Goal: Information Seeking & Learning: Learn about a topic

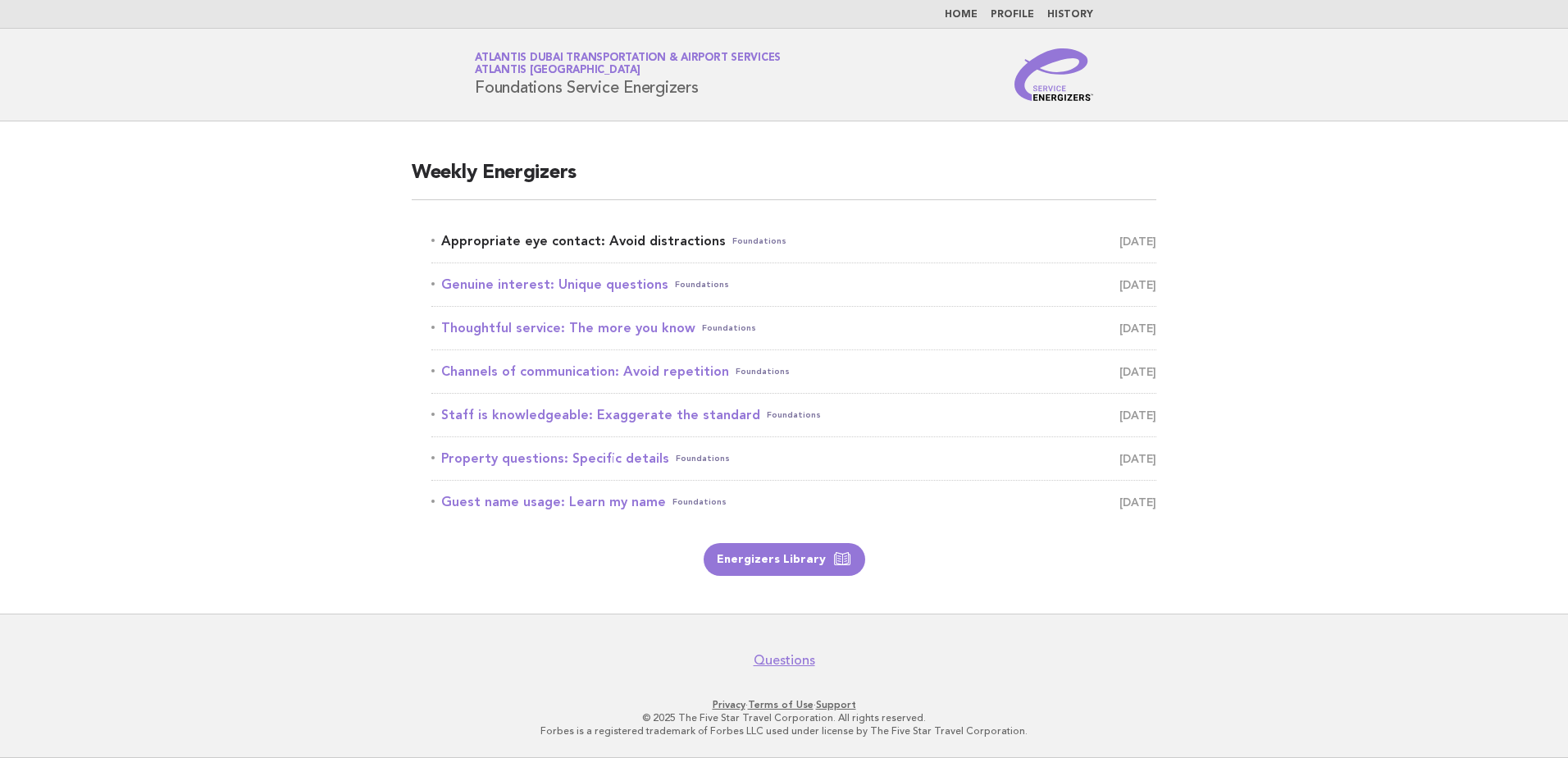
click at [582, 239] on link "Appropriate eye contact: Avoid distractions Foundations [DATE]" at bounding box center [793, 241] width 725 height 23
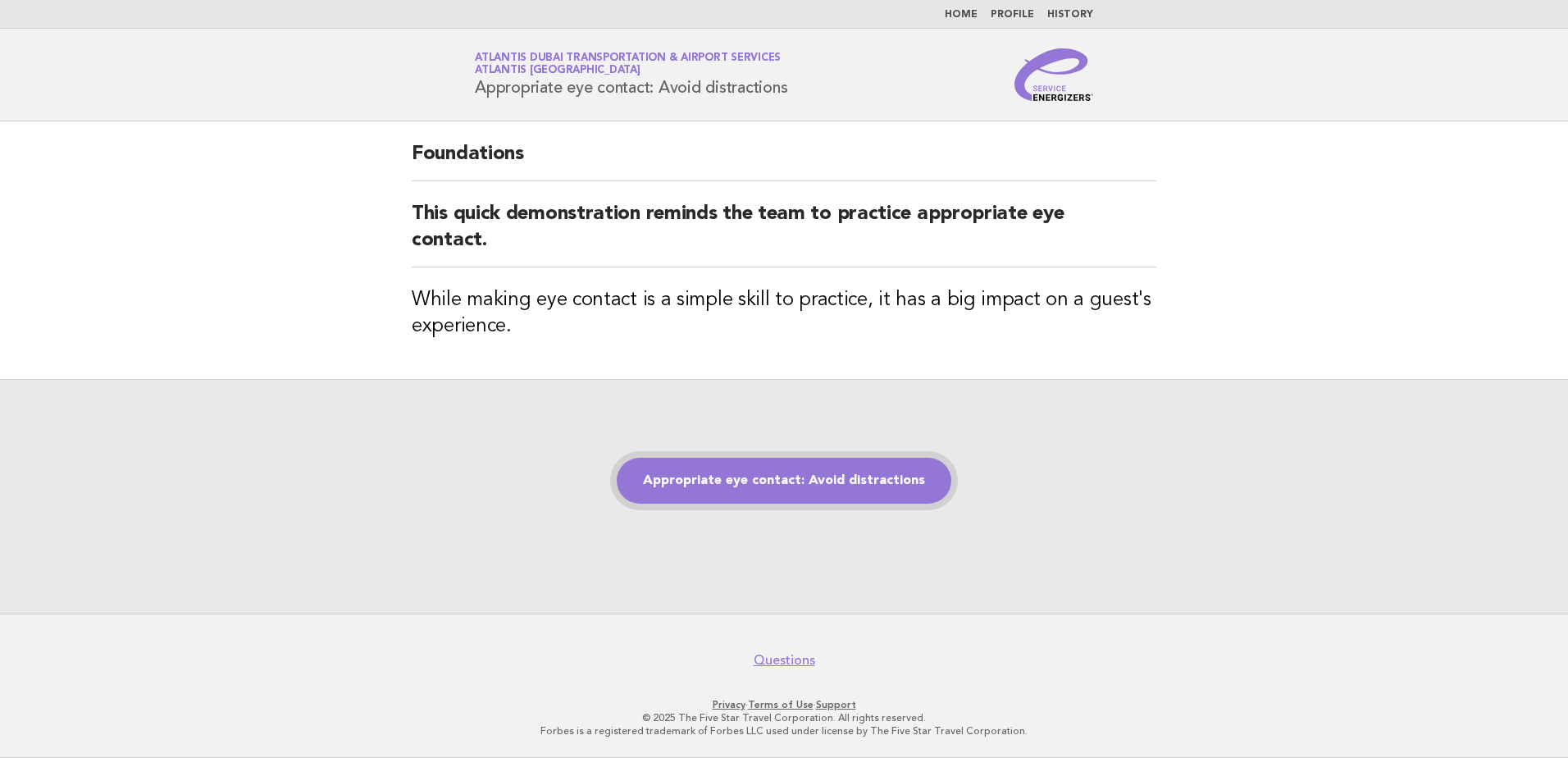
click at [833, 475] on link "Appropriate eye contact: Avoid distractions" at bounding box center [784, 481] width 335 height 46
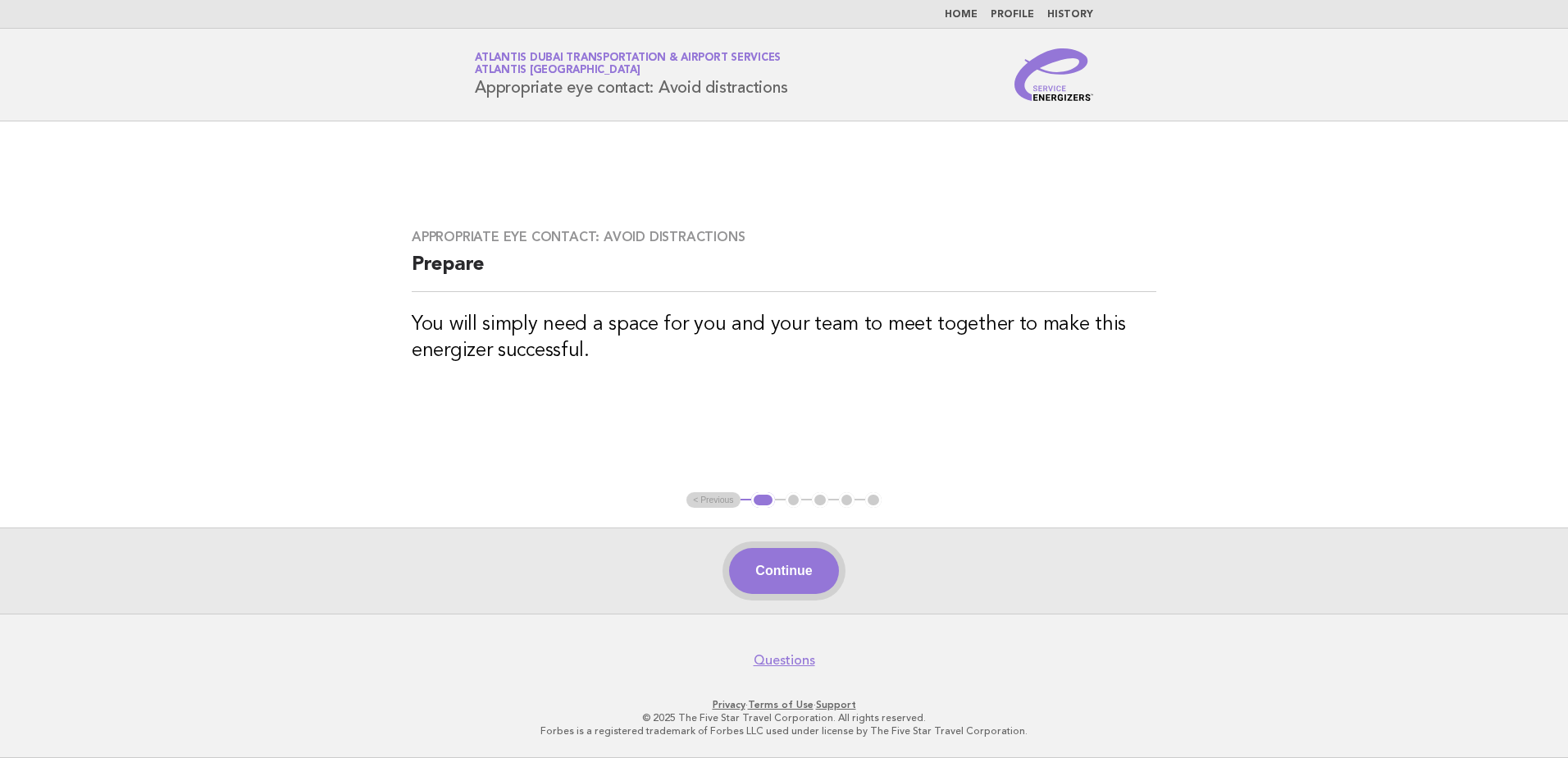
click at [782, 579] on button "Continue" at bounding box center [784, 571] width 109 height 46
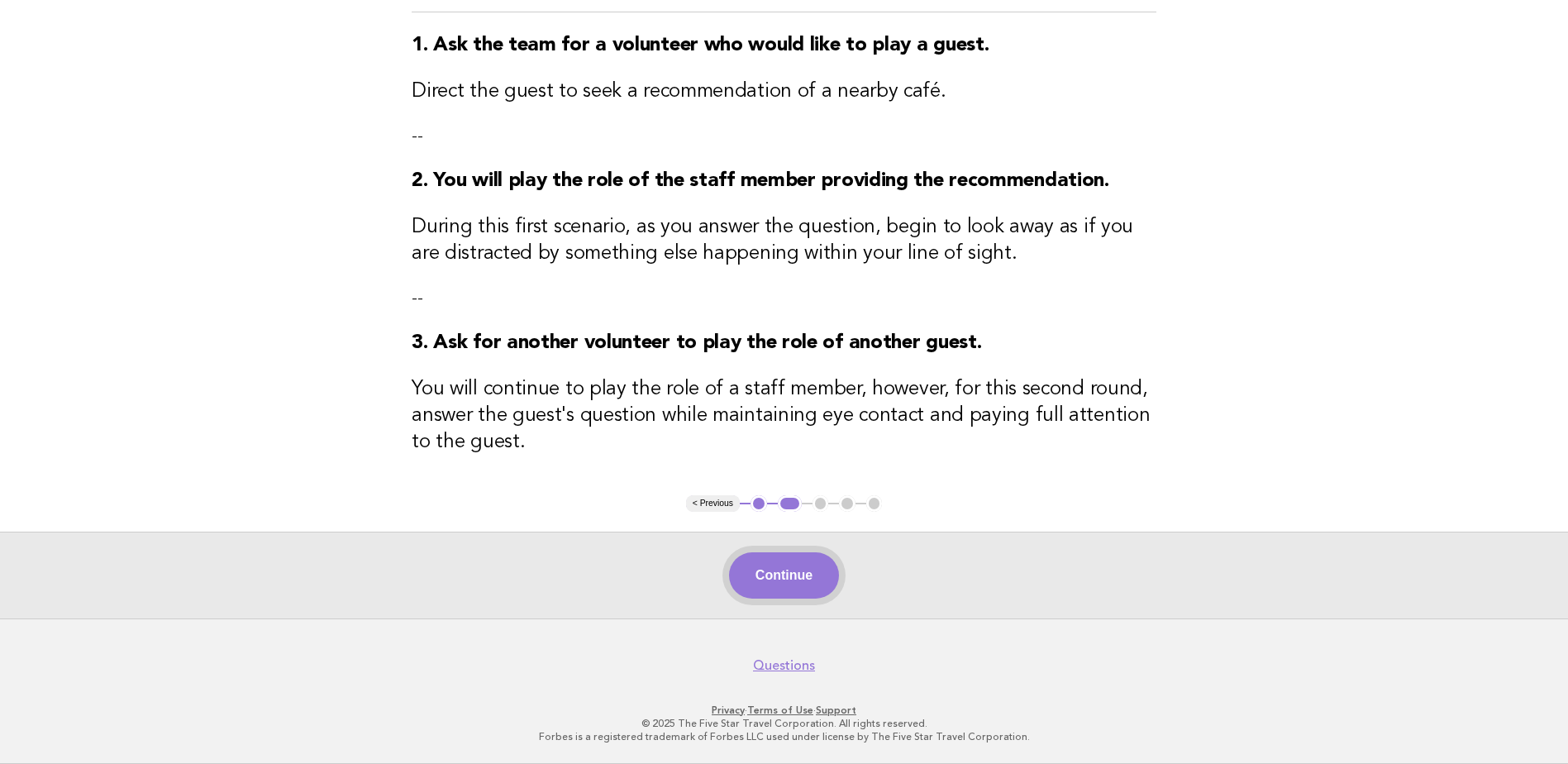
click at [769, 580] on button "Continue" at bounding box center [784, 576] width 110 height 46
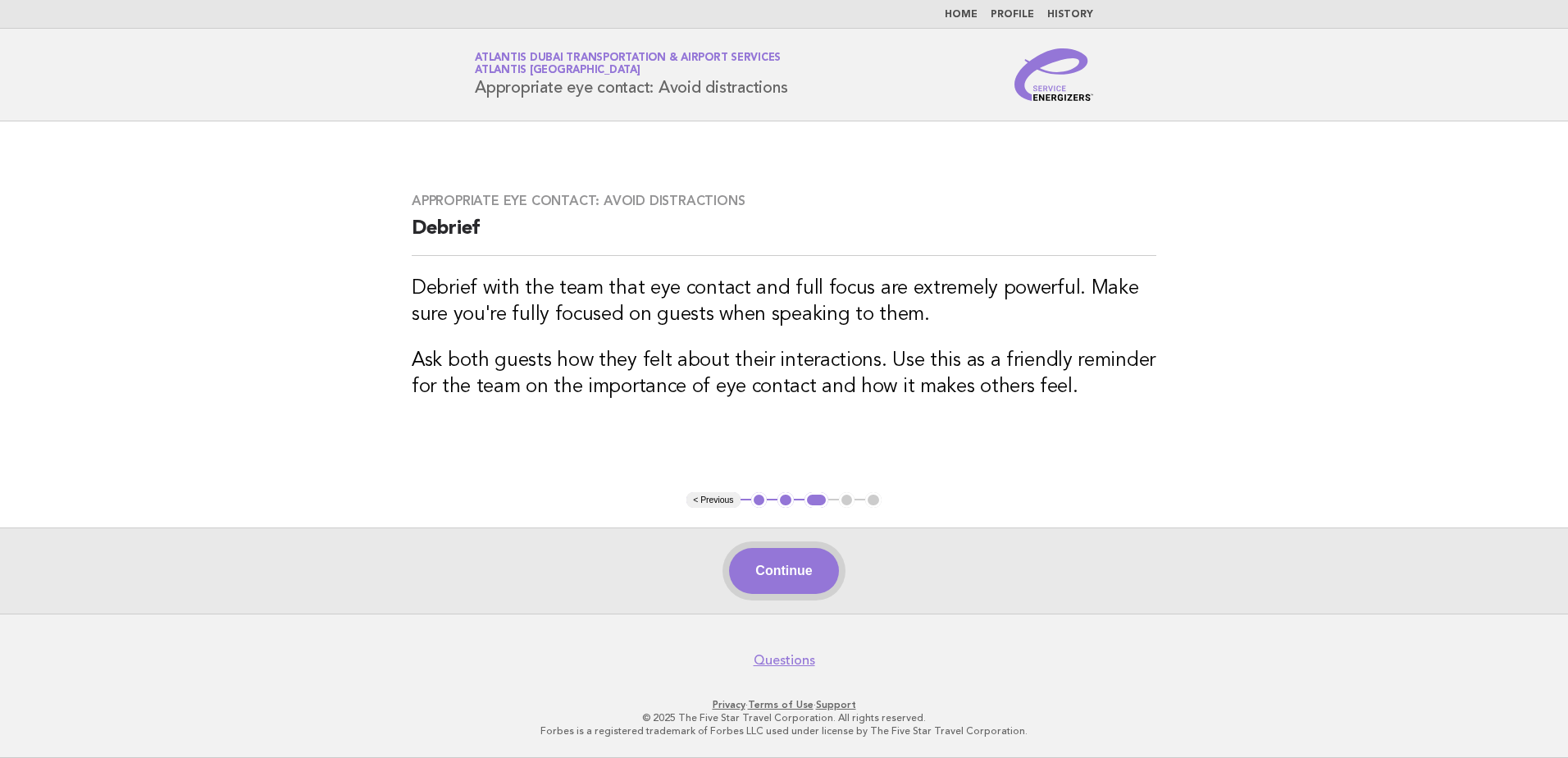
click at [791, 575] on button "Continue" at bounding box center [784, 571] width 109 height 46
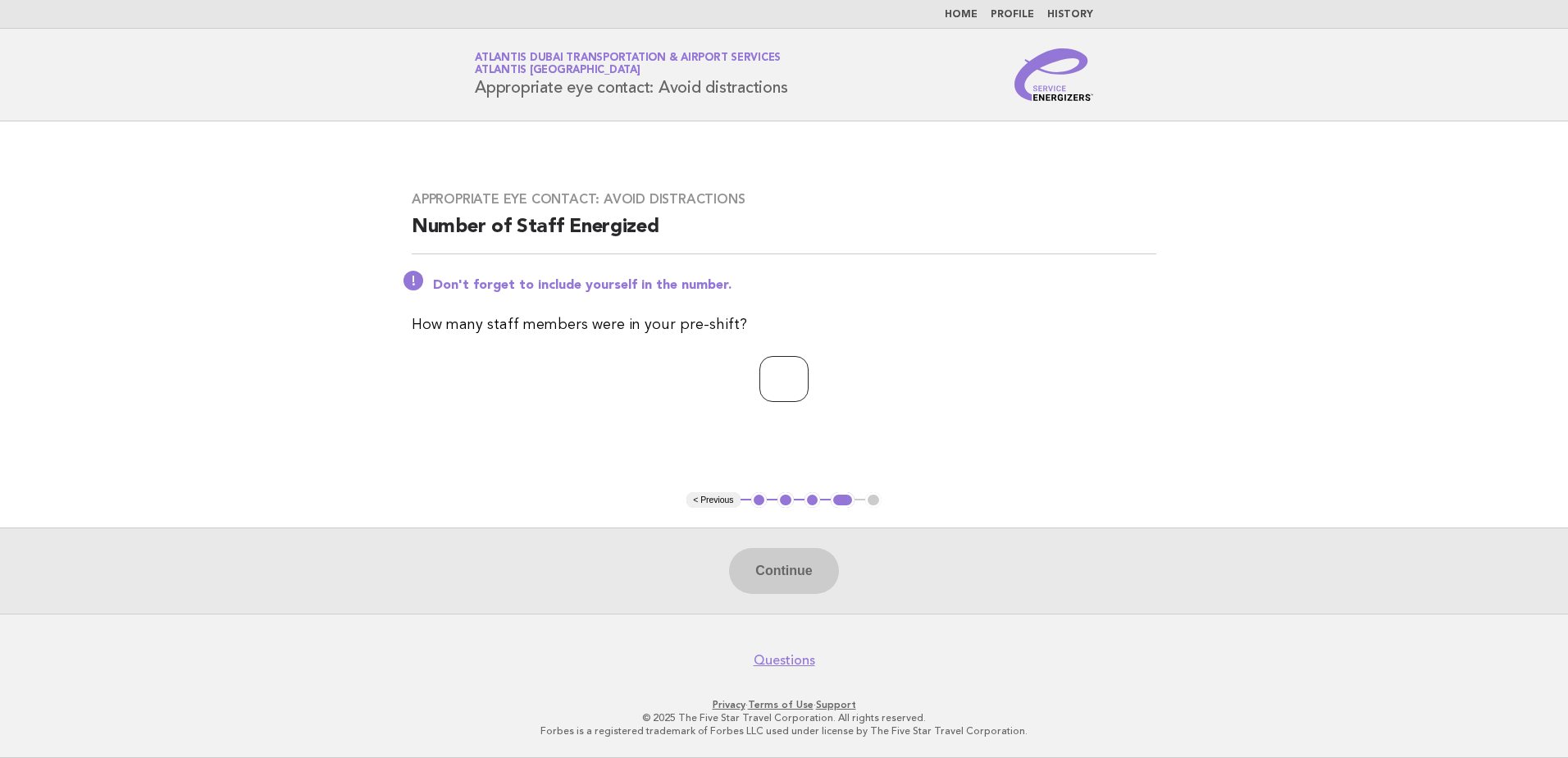
click at [776, 373] on input "number" at bounding box center [784, 379] width 50 height 46
type input "**"
click at [774, 580] on button "Continue" at bounding box center [784, 571] width 109 height 46
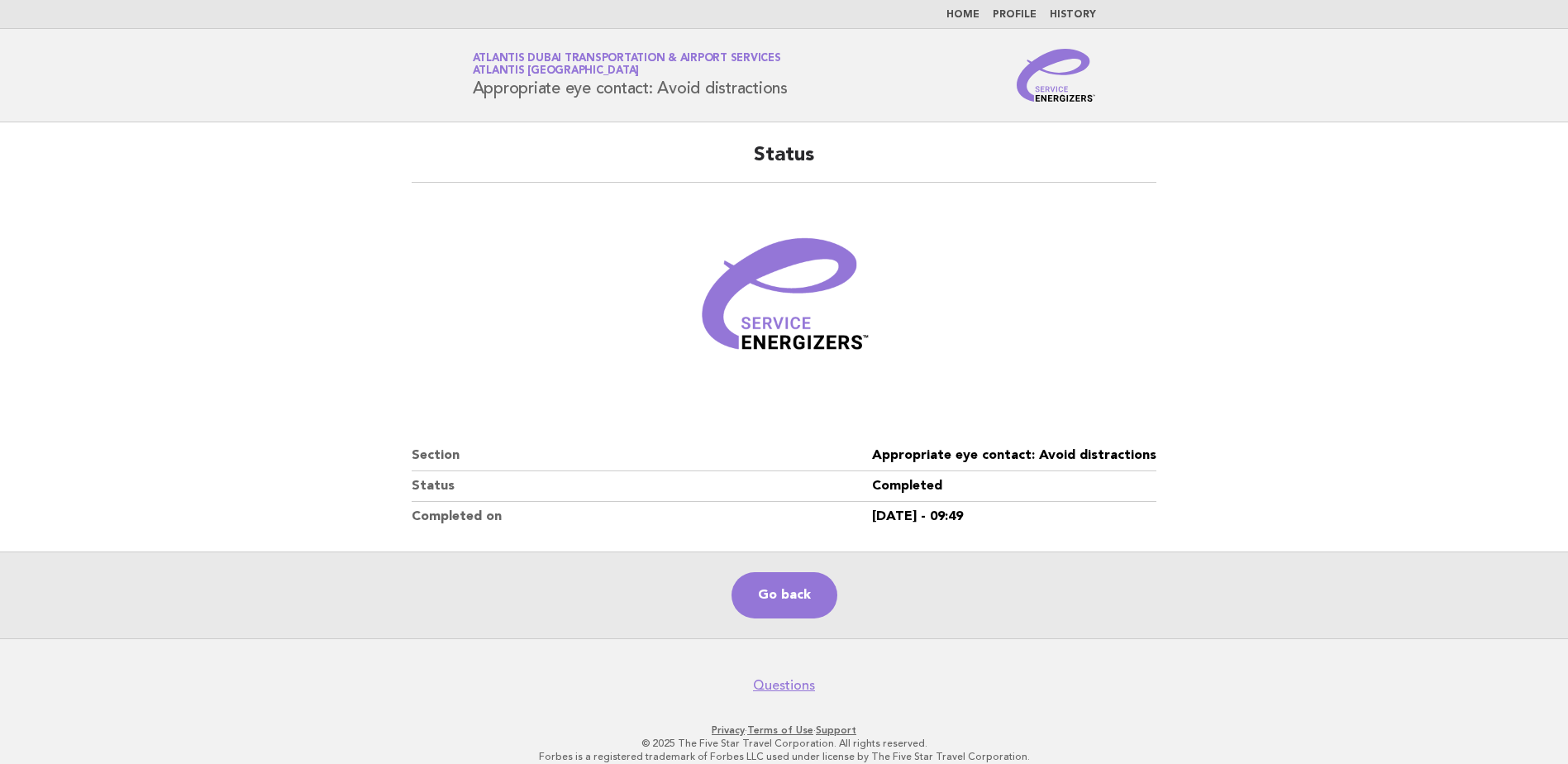
drag, startPoint x: 795, startPoint y: 592, endPoint x: 770, endPoint y: 525, distance: 71.5
click at [795, 592] on link "Go back" at bounding box center [784, 595] width 106 height 46
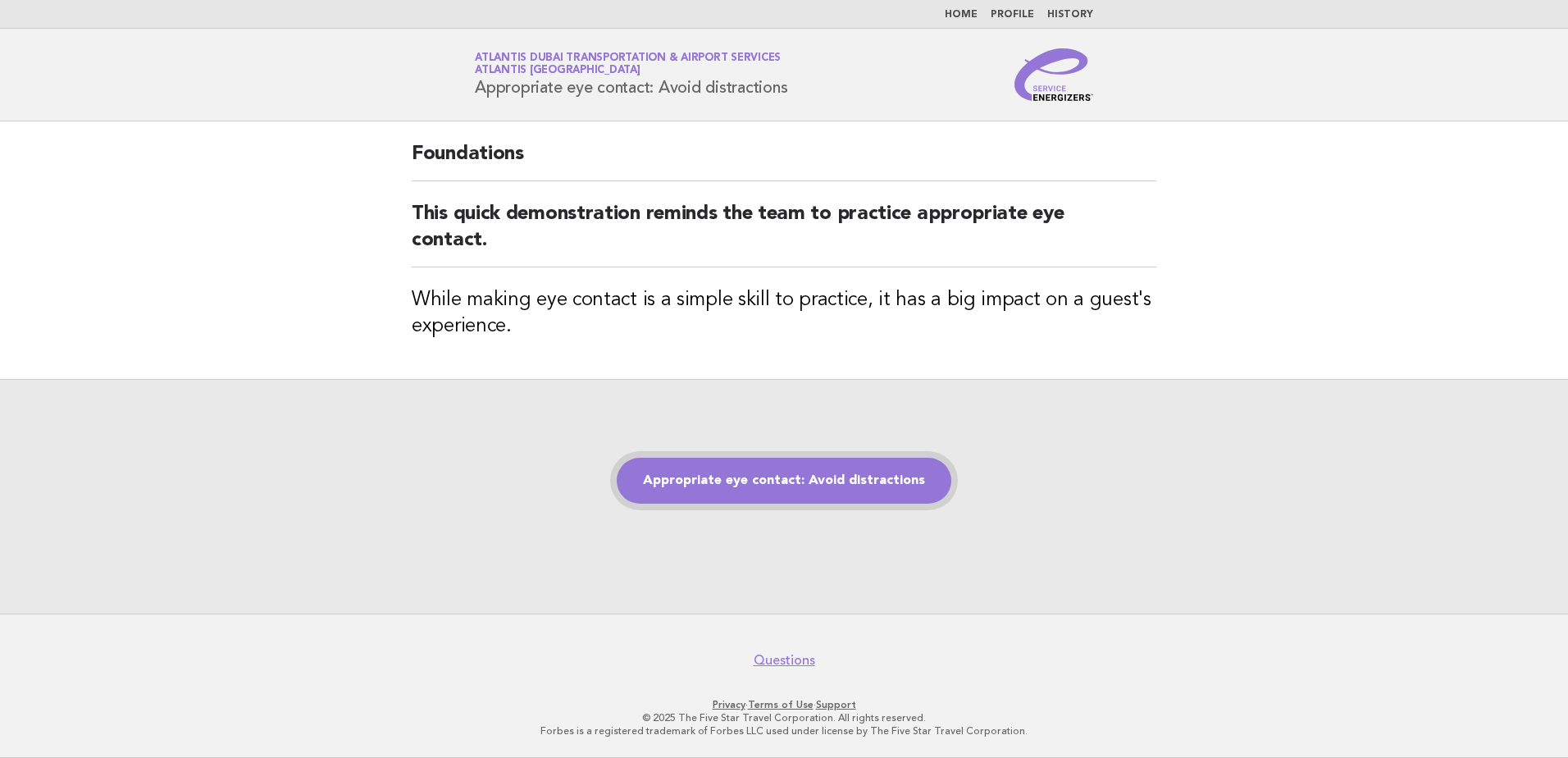
click at [732, 485] on link "Appropriate eye contact: Avoid distractions" at bounding box center [784, 481] width 335 height 46
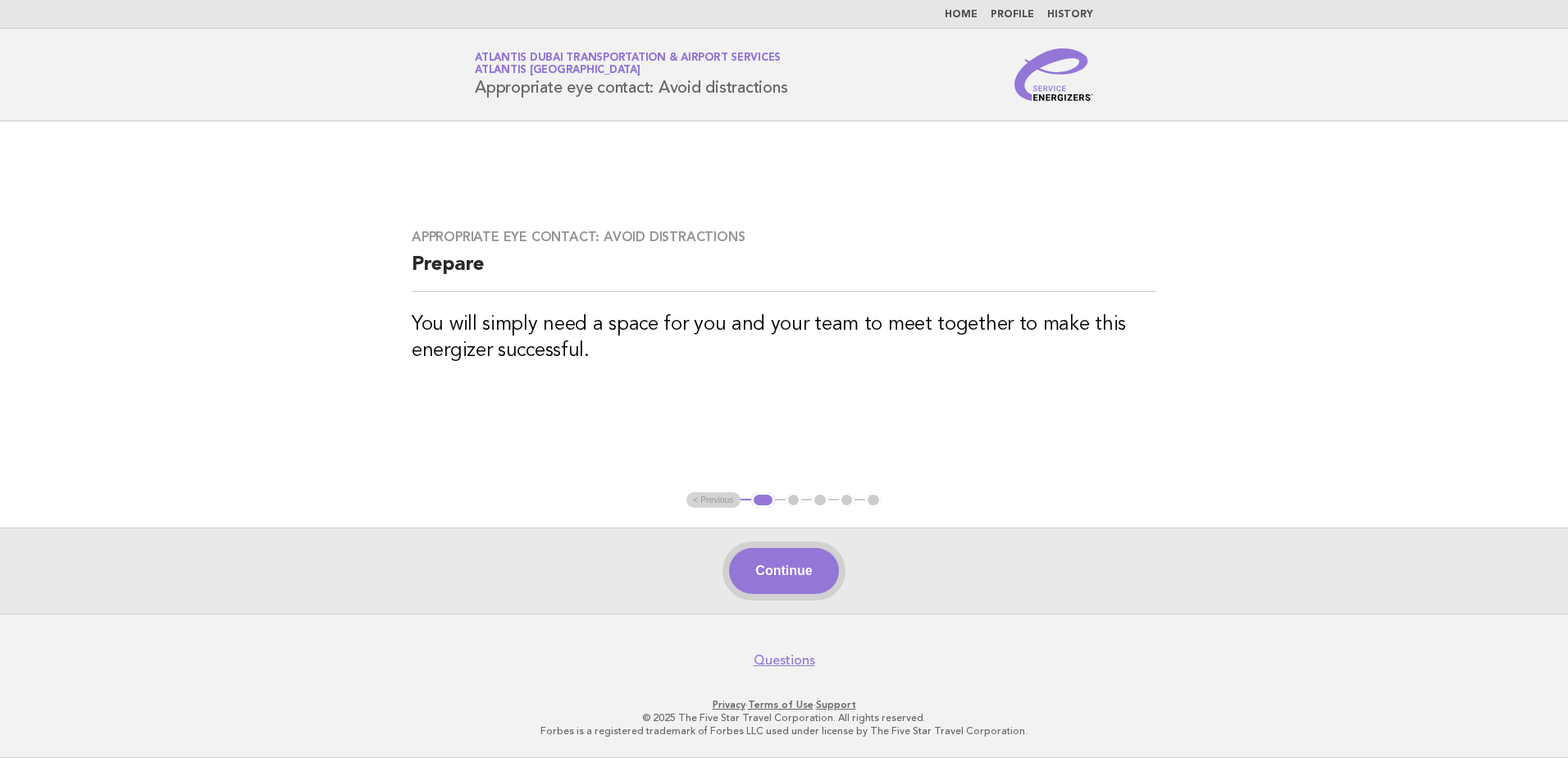
click at [786, 573] on button "Continue" at bounding box center [784, 571] width 109 height 46
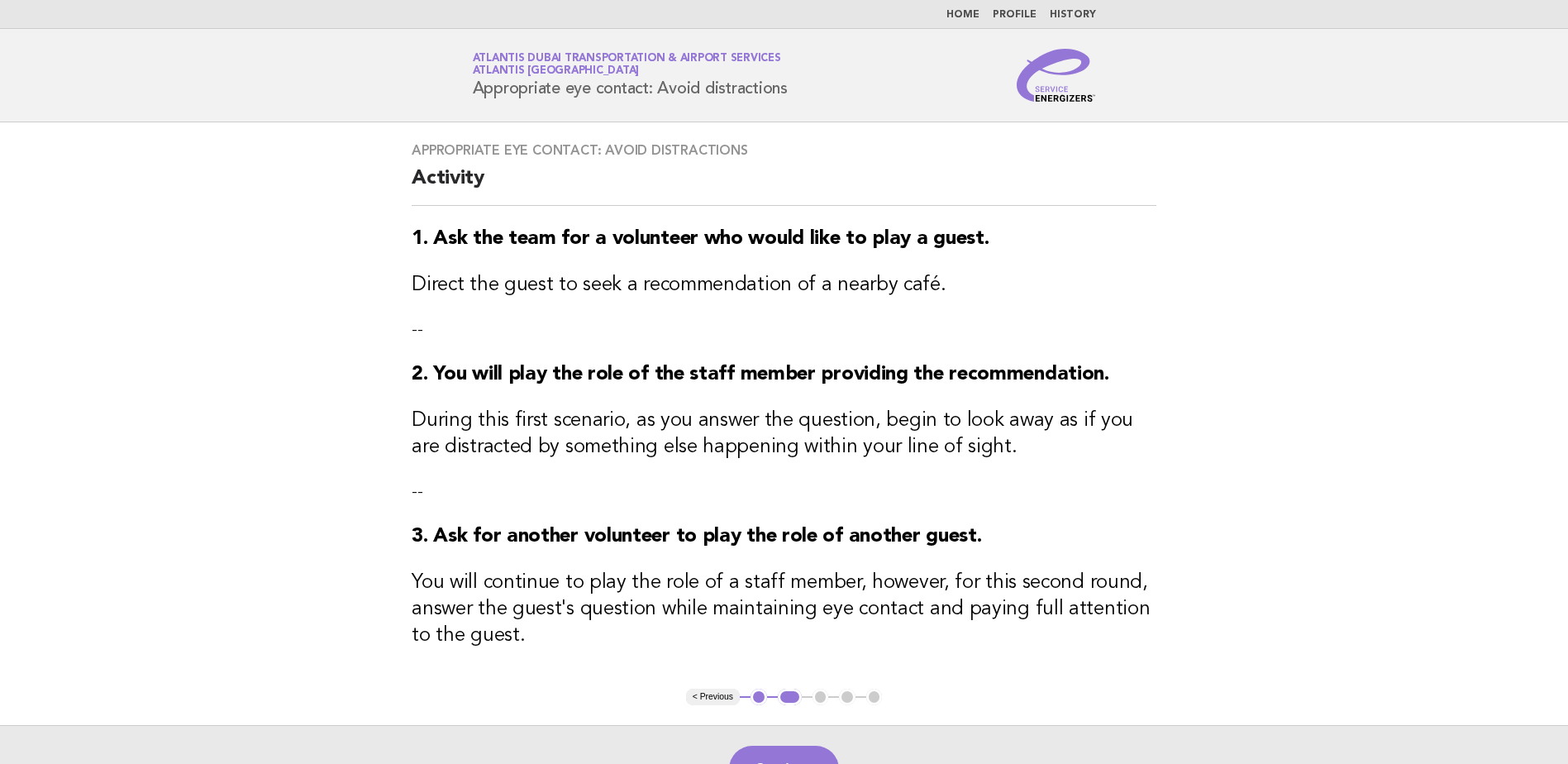
scroll to position [83, 0]
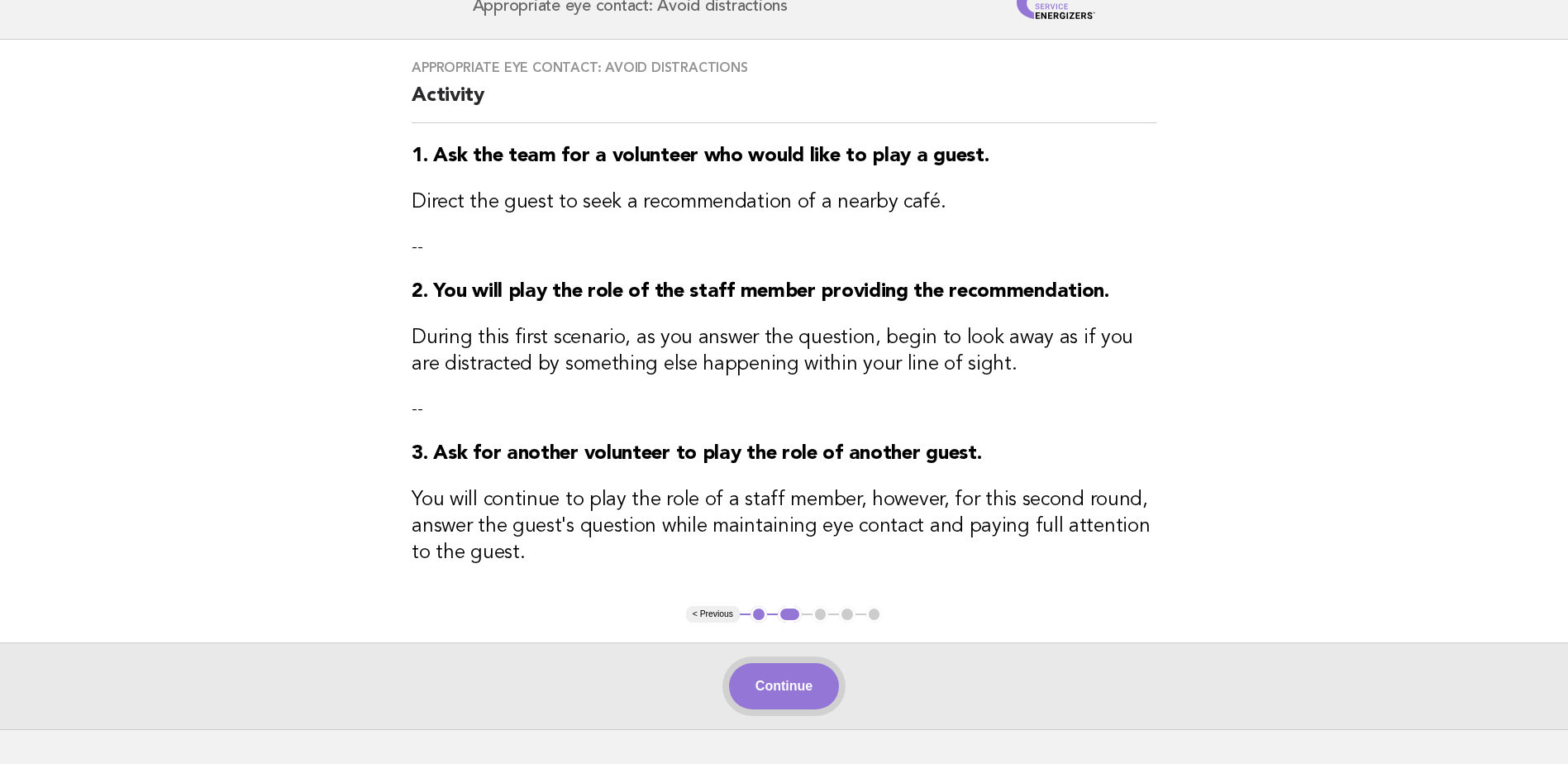
click at [794, 688] on button "Continue" at bounding box center [784, 687] width 110 height 46
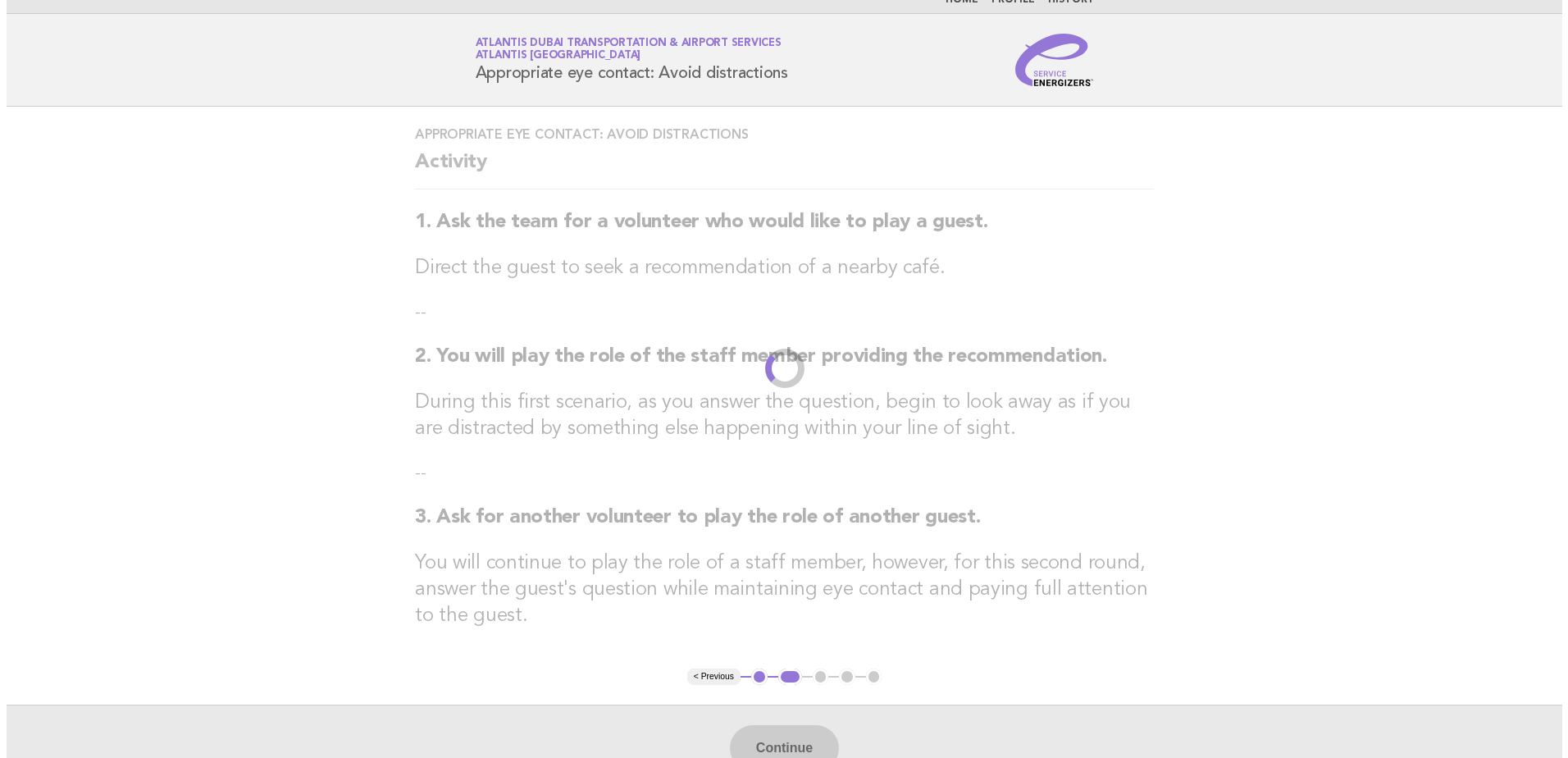
scroll to position [0, 0]
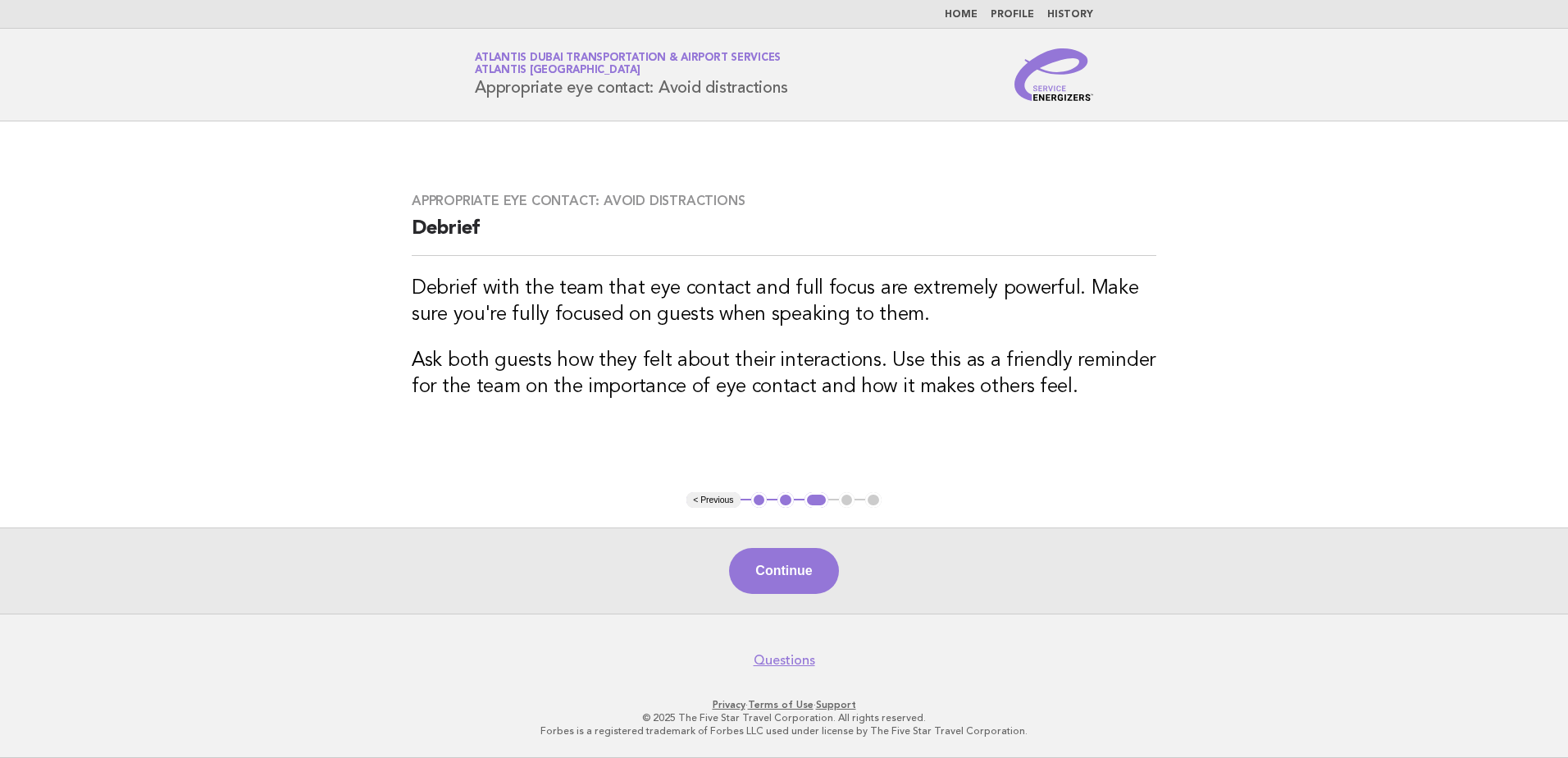
click at [1276, 419] on main "Appropriate eye contact: Avoid distractions Debrief Debrief with the team that …" at bounding box center [784, 367] width 1568 height 492
